Goal: Information Seeking & Learning: Check status

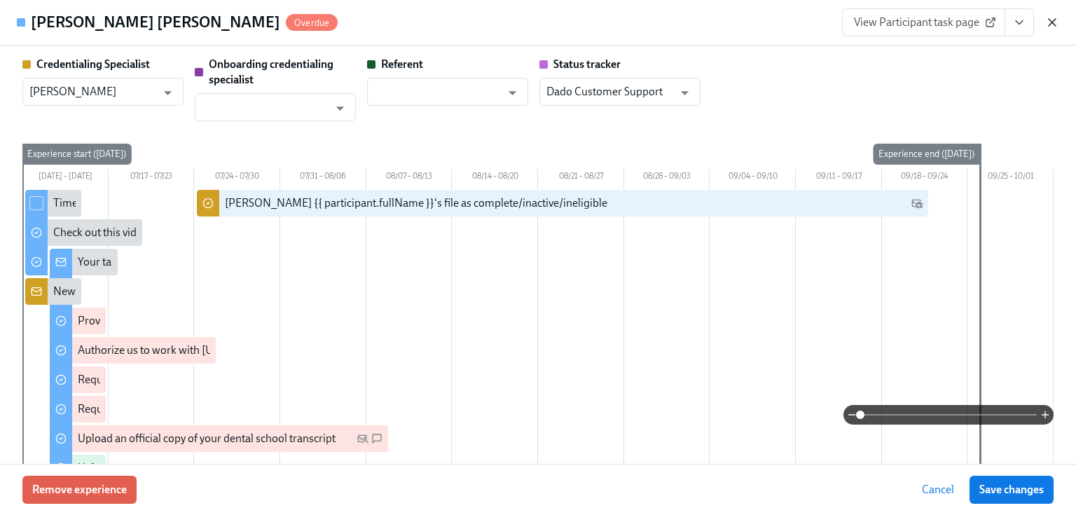
click at [1046, 20] on icon "button" at bounding box center [1052, 22] width 14 height 14
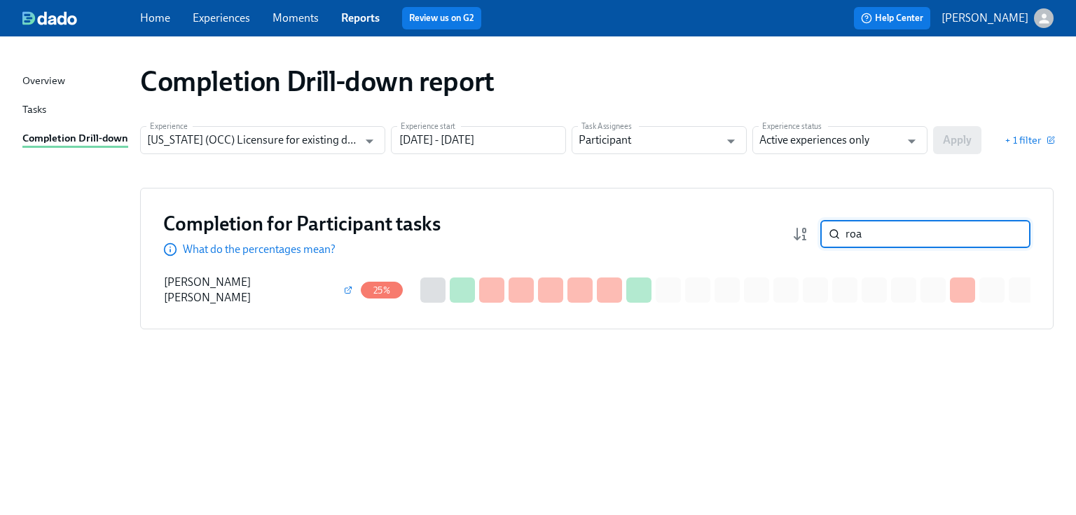
drag, startPoint x: 882, startPoint y: 230, endPoint x: 816, endPoint y: 237, distance: 66.2
click at [816, 237] on div "roa ​" at bounding box center [911, 234] width 238 height 28
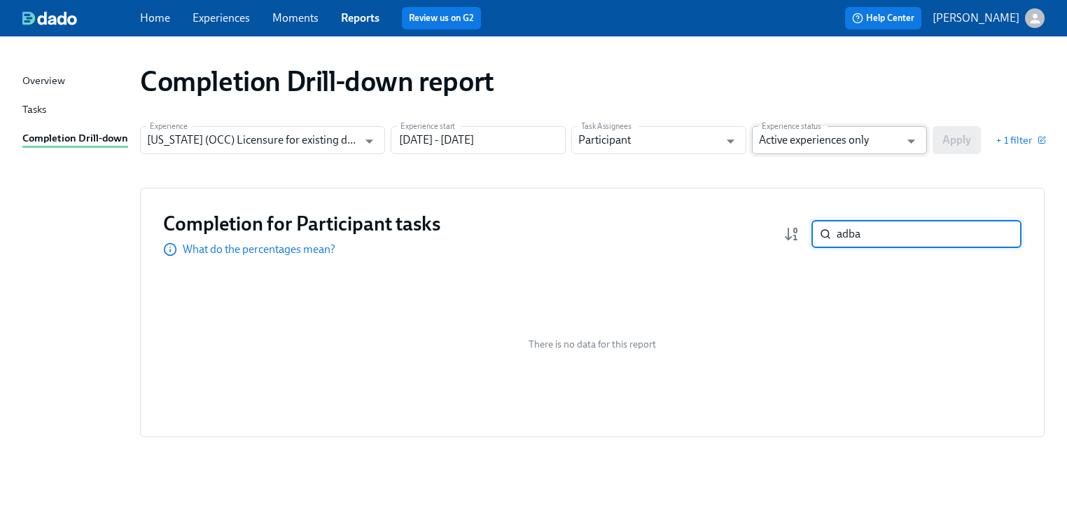
type input "adba"
click at [866, 142] on input "Active experiences only" at bounding box center [829, 140] width 141 height 28
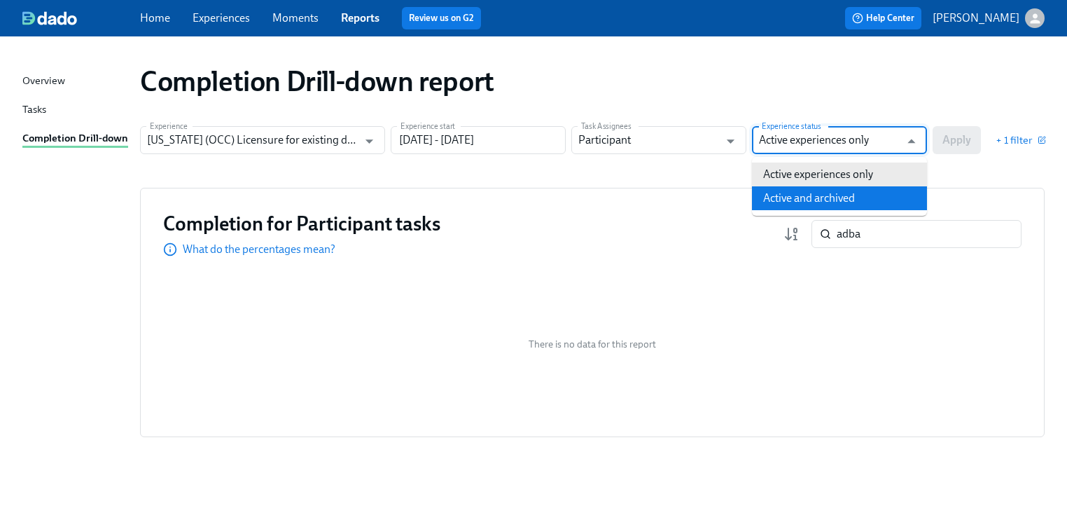
click at [852, 196] on li "Active and archived" at bounding box center [839, 198] width 175 height 24
type input "Active and archived"
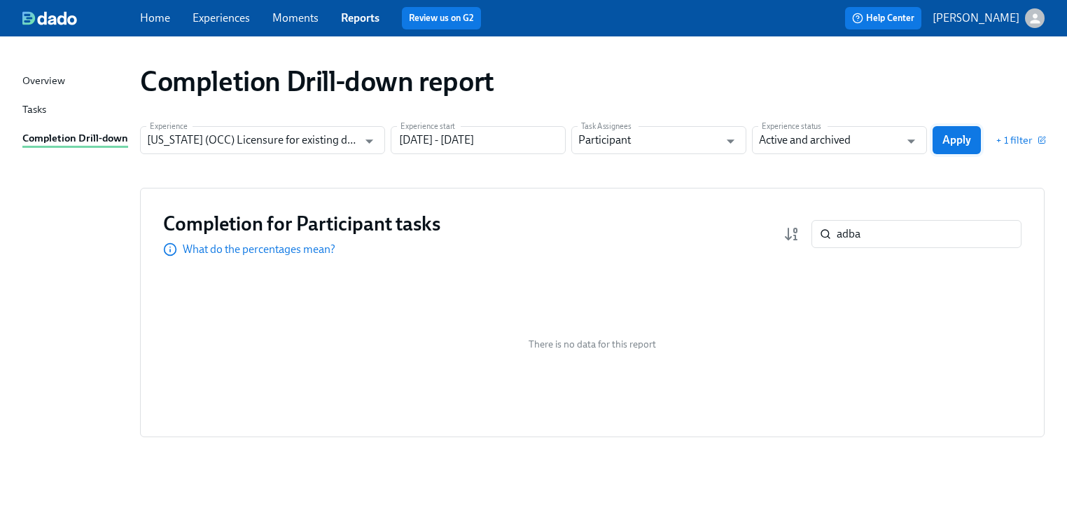
click at [957, 143] on span "Apply" at bounding box center [957, 140] width 29 height 14
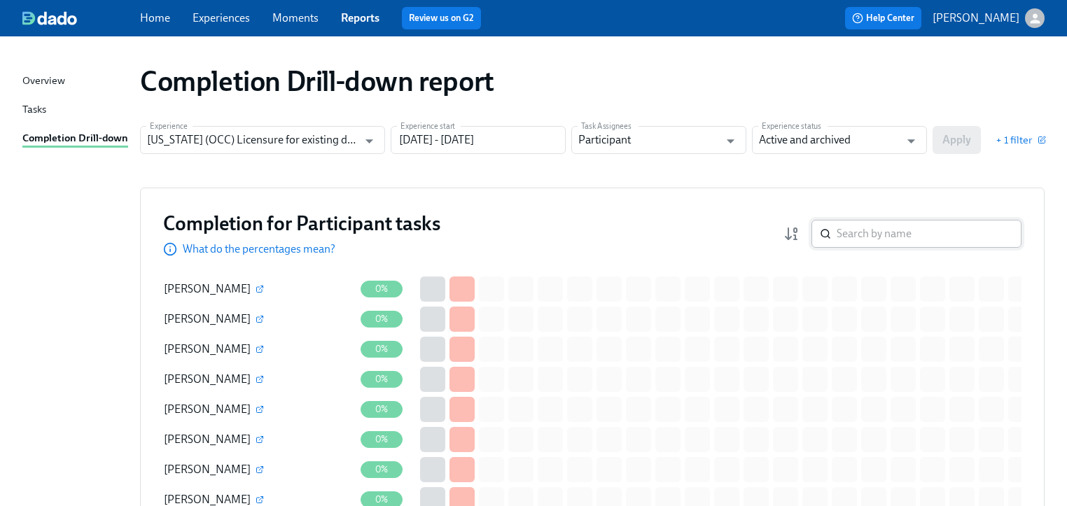
click at [880, 233] on input "search" at bounding box center [929, 234] width 185 height 28
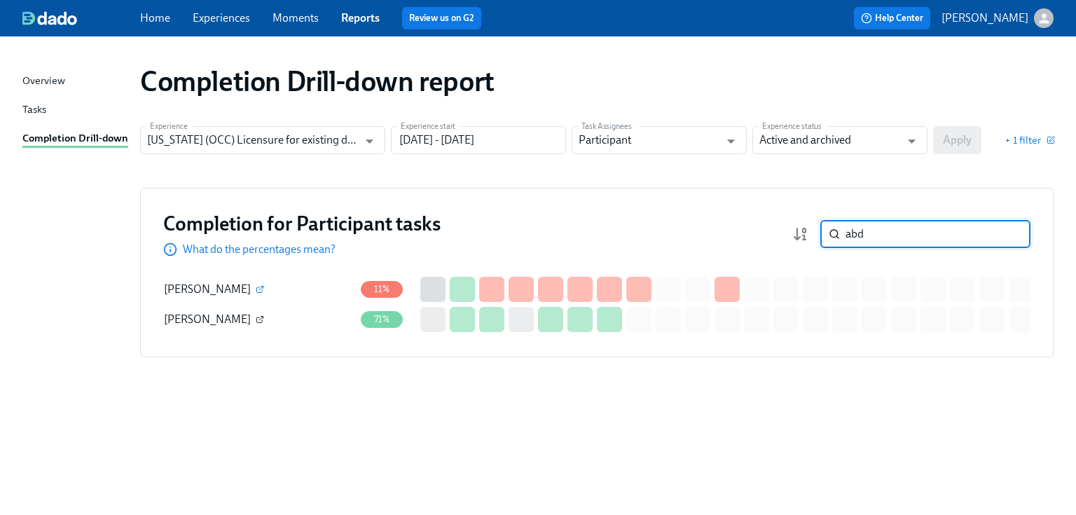
type input "abd"
click at [256, 319] on icon "button" at bounding box center [260, 319] width 8 height 8
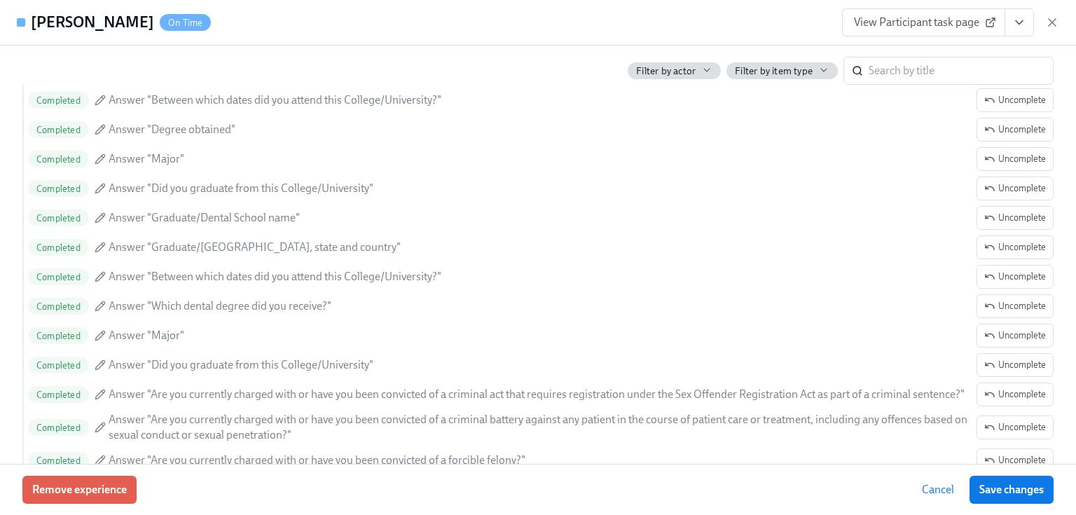
scroll to position [1560, 0]
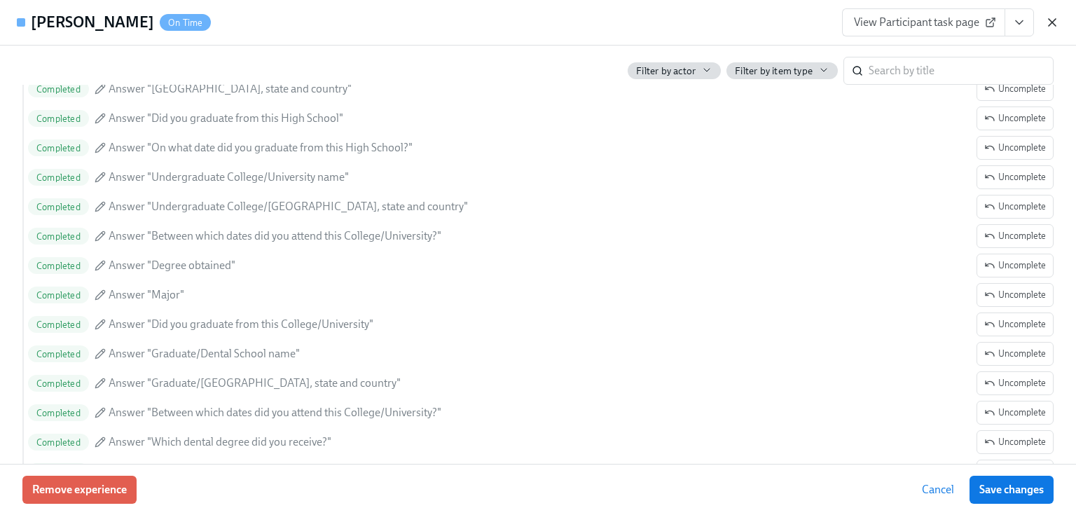
click at [1055, 20] on icon "button" at bounding box center [1051, 22] width 7 height 7
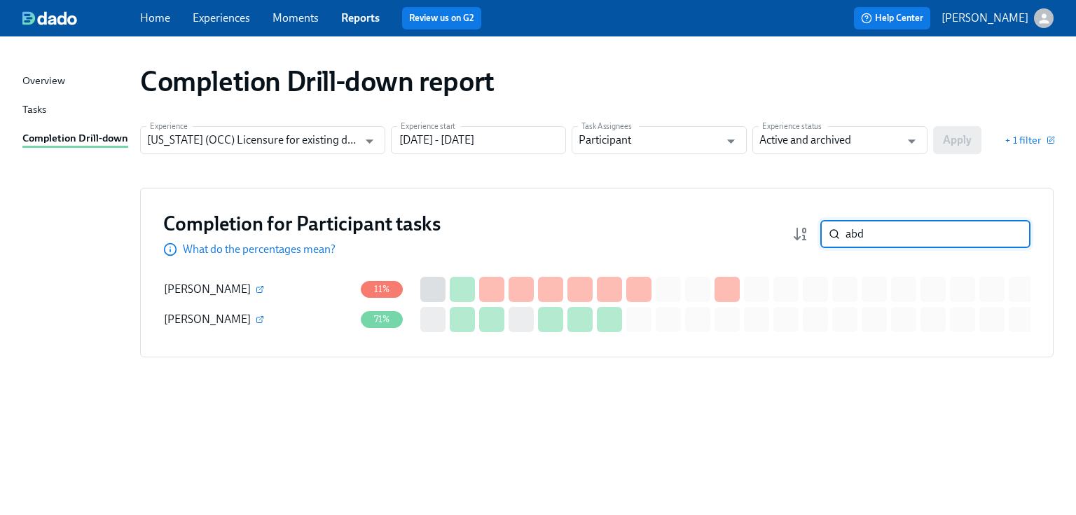
drag, startPoint x: 871, startPoint y: 226, endPoint x: 818, endPoint y: 234, distance: 53.2
click at [818, 234] on div "abd ​" at bounding box center [911, 234] width 238 height 28
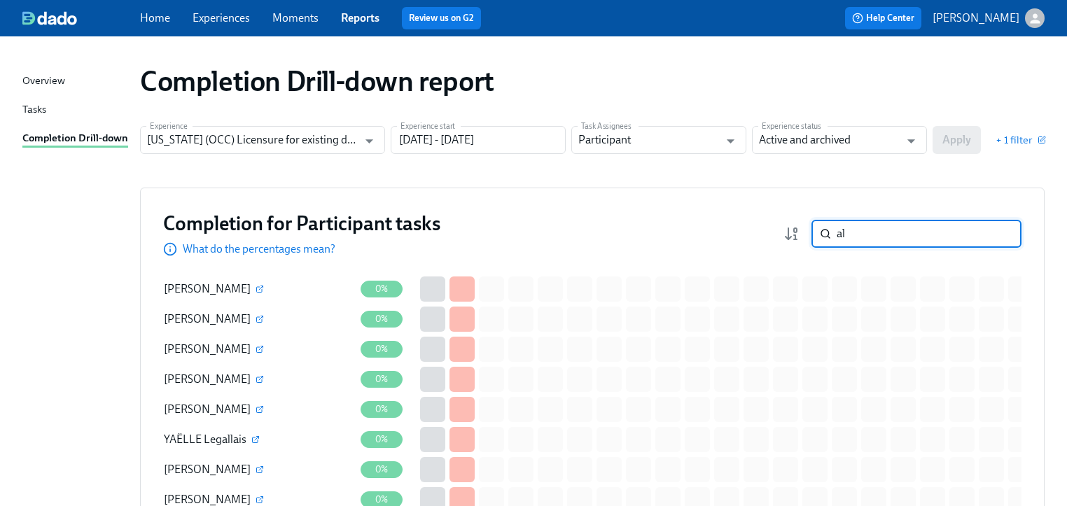
type input "al"
drag, startPoint x: 882, startPoint y: 234, endPoint x: 774, endPoint y: 232, distance: 108.6
click at [774, 232] on div "Completion for Participant tasks What do the percentages mean? al ​" at bounding box center [592, 234] width 859 height 46
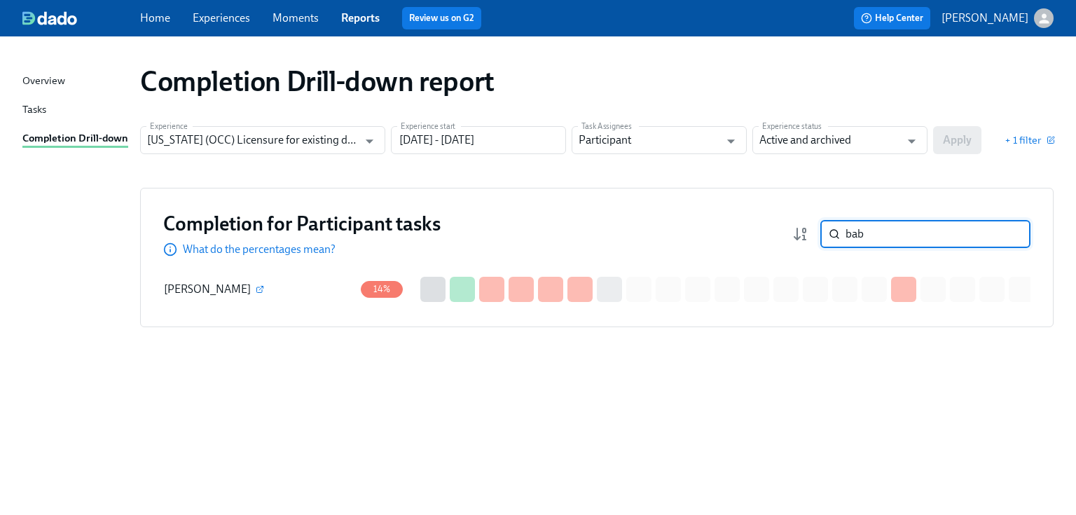
type input "bab"
drag, startPoint x: 875, startPoint y: 239, endPoint x: 730, endPoint y: 249, distance: 145.3
click at [725, 249] on div "Completion for Participant tasks What do the percentages mean? bab ​" at bounding box center [596, 234] width 867 height 46
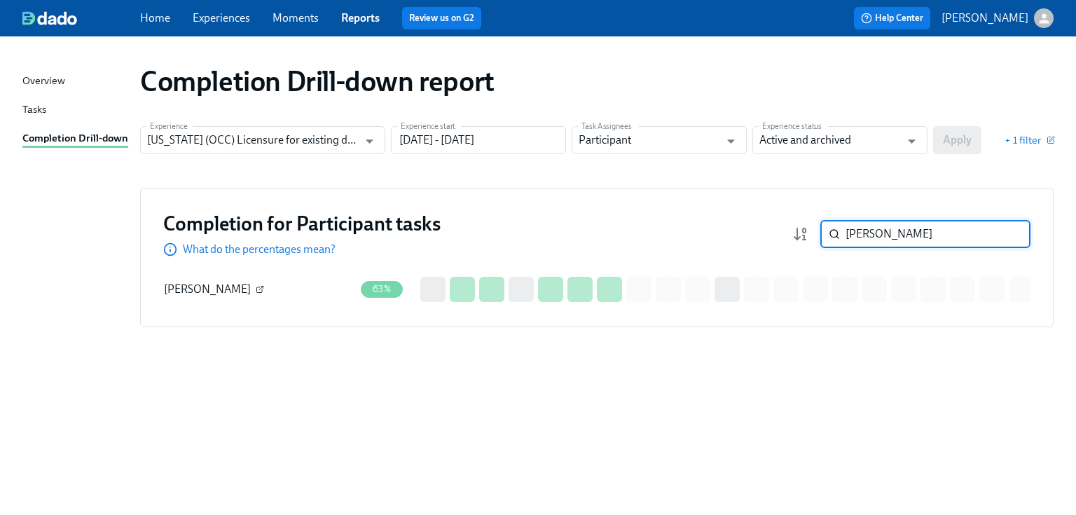
type input "[PERSON_NAME]"
click at [256, 289] on icon "button" at bounding box center [260, 289] width 8 height 8
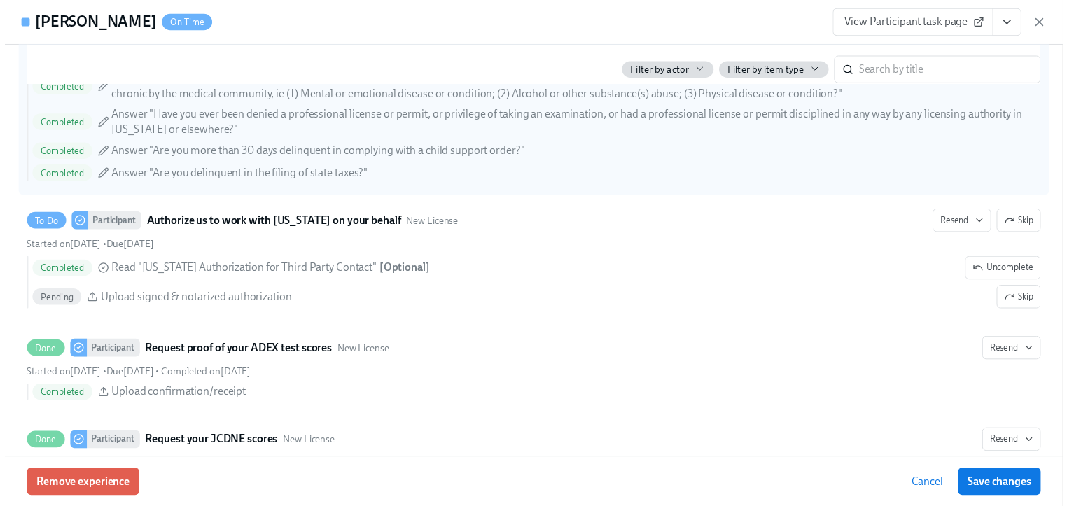
scroll to position [2073, 0]
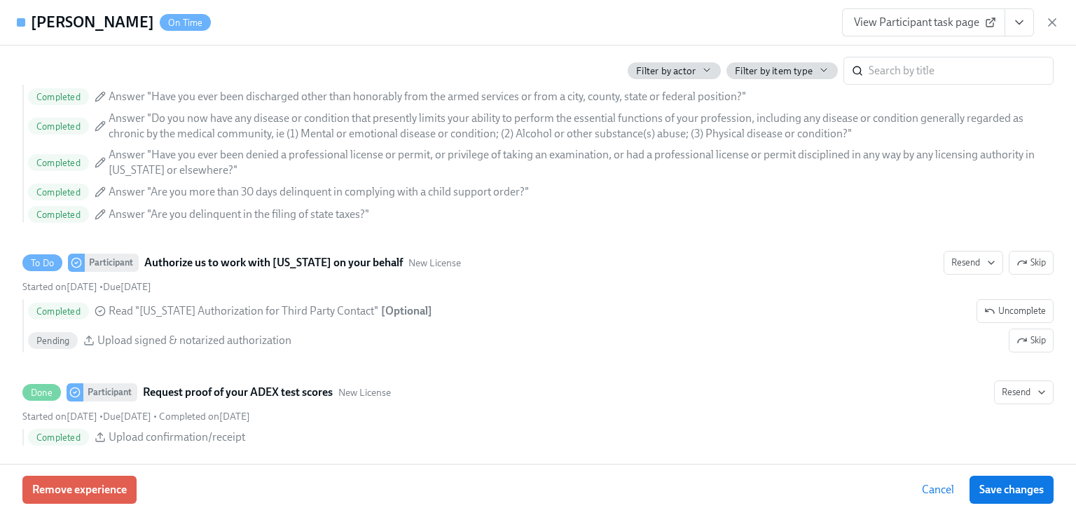
drag, startPoint x: 1050, startPoint y: 18, endPoint x: 1044, endPoint y: 25, distance: 8.4
click at [1051, 18] on icon "button" at bounding box center [1052, 22] width 14 height 14
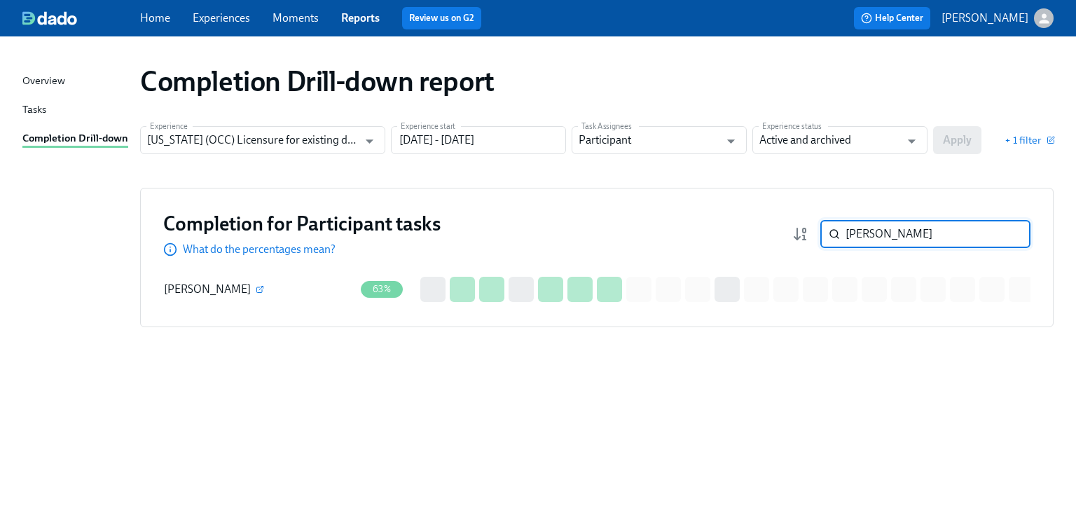
drag, startPoint x: 894, startPoint y: 233, endPoint x: 824, endPoint y: 233, distance: 69.3
click at [824, 233] on div "sharma ​" at bounding box center [925, 234] width 210 height 28
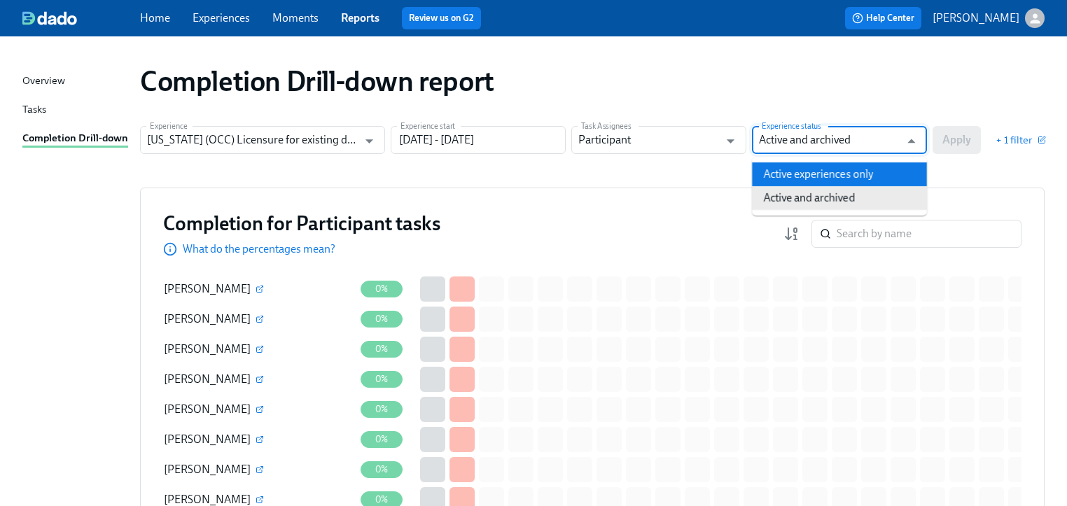
click at [846, 179] on li "Active experiences only" at bounding box center [839, 174] width 175 height 24
type input "Active experiences only"
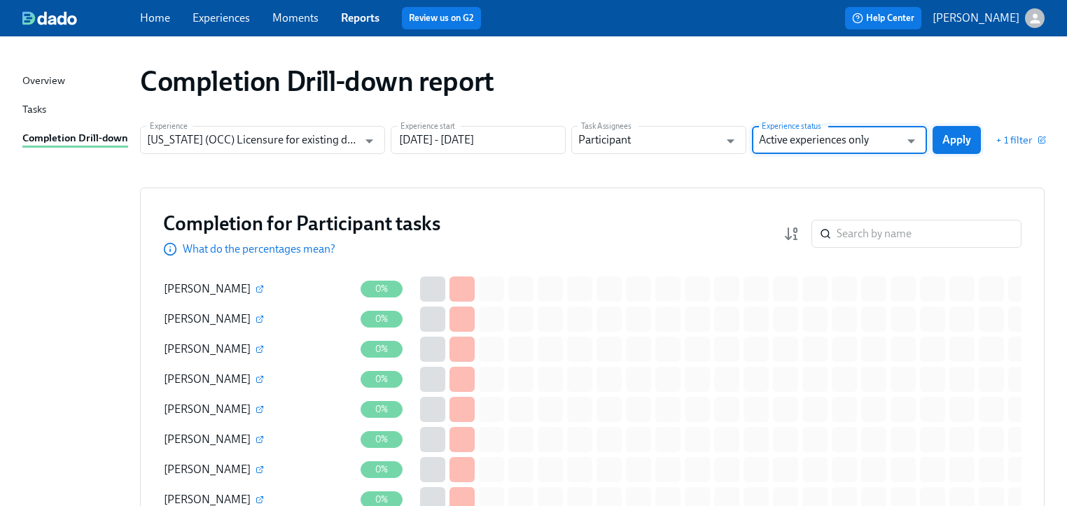
click at [964, 146] on span "Apply" at bounding box center [957, 140] width 29 height 14
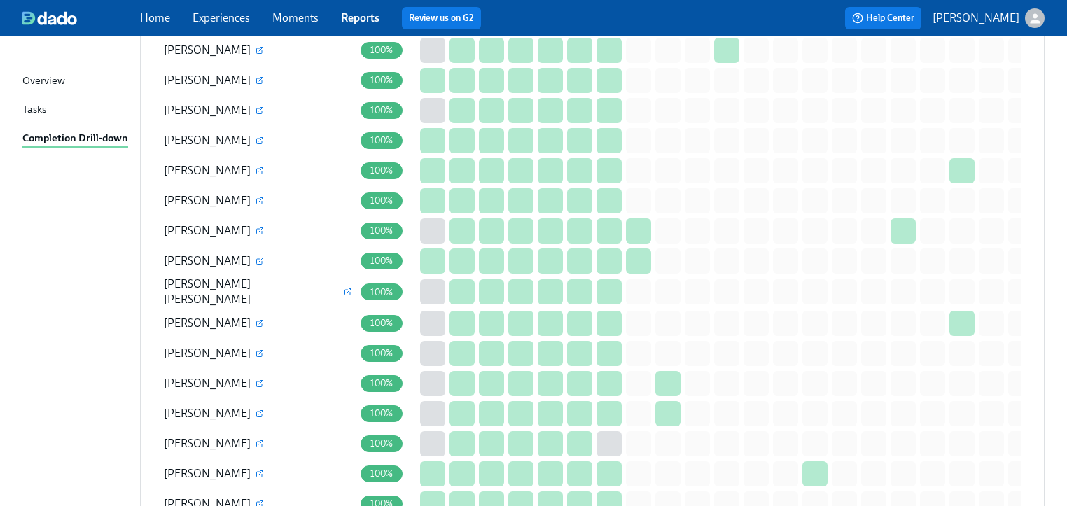
scroll to position [2647, 0]
